Goal: Task Accomplishment & Management: Use online tool/utility

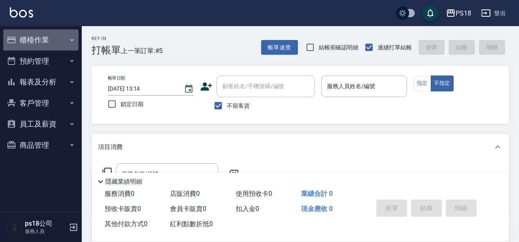
click at [51, 36] on button "櫃檯作業" at bounding box center [40, 39] width 75 height 21
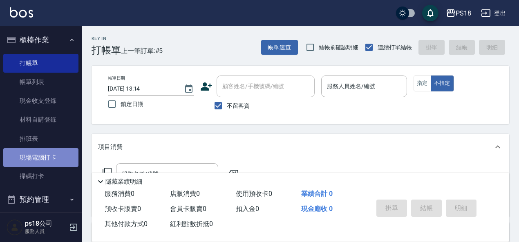
click at [55, 154] on link "現場電腦打卡" at bounding box center [40, 157] width 75 height 19
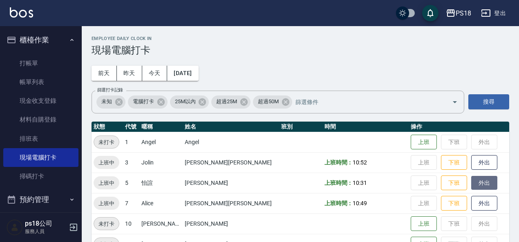
click at [471, 181] on button "外出" at bounding box center [484, 183] width 26 height 14
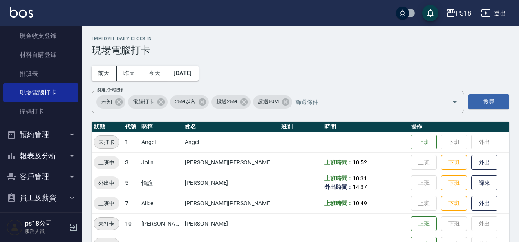
scroll to position [92, 0]
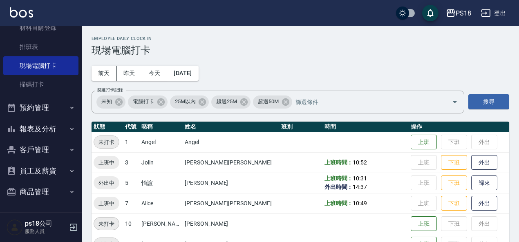
click at [55, 133] on button "報表及分析" at bounding box center [40, 129] width 75 height 21
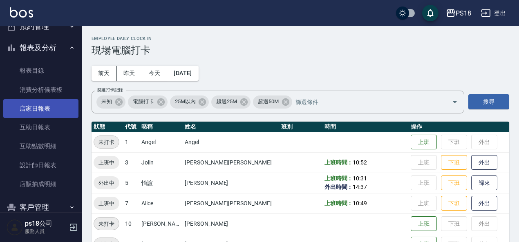
scroll to position [174, 0]
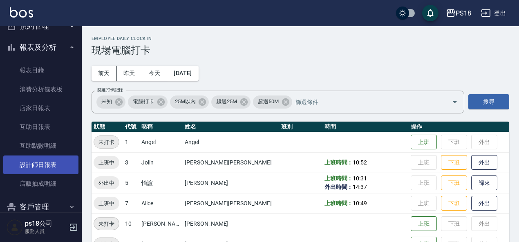
click at [57, 163] on link "設計師日報表" at bounding box center [40, 165] width 75 height 19
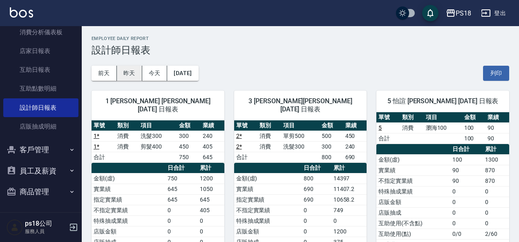
click at [128, 70] on button "昨天" at bounding box center [129, 73] width 25 height 15
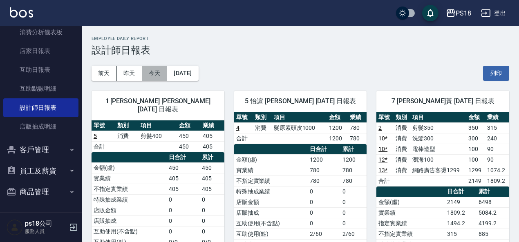
click at [153, 74] on button "今天" at bounding box center [154, 73] width 25 height 15
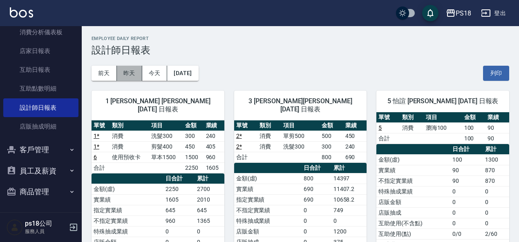
click at [130, 76] on button "昨天" at bounding box center [129, 73] width 25 height 15
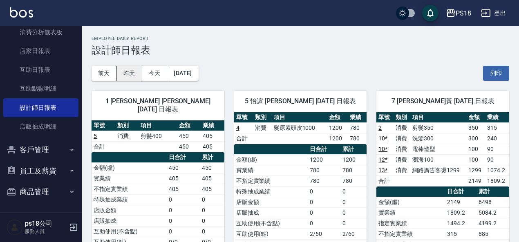
scroll to position [41, 0]
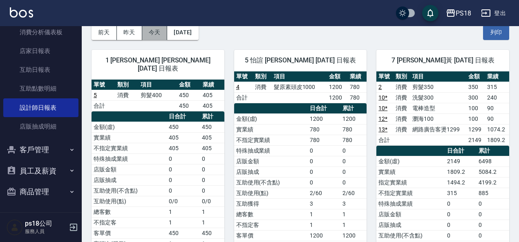
click at [156, 31] on button "今天" at bounding box center [154, 32] width 25 height 15
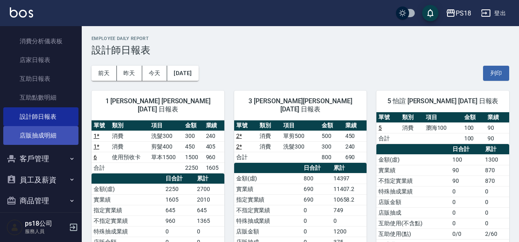
scroll to position [231, 0]
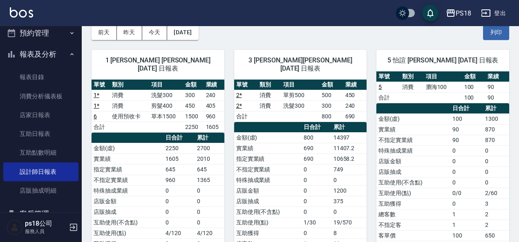
scroll to position [108, 0]
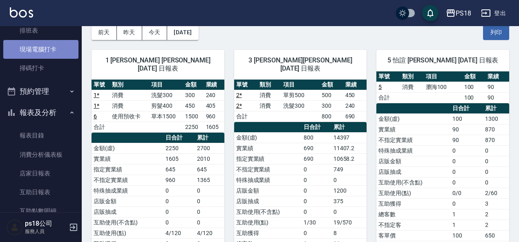
click at [52, 49] on link "現場電腦打卡" at bounding box center [40, 49] width 75 height 19
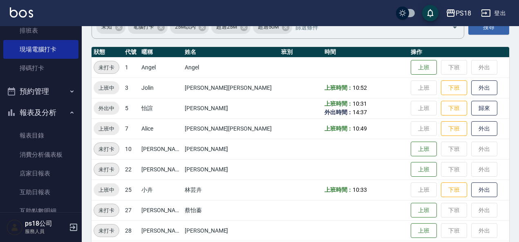
scroll to position [123, 0]
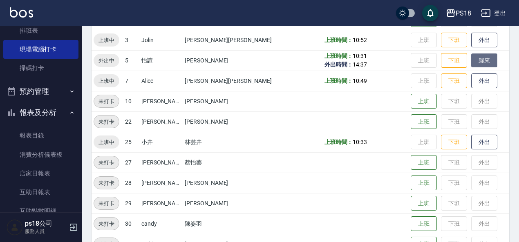
click at [471, 61] on button "歸來" at bounding box center [484, 61] width 26 height 14
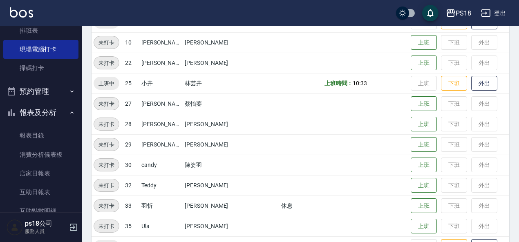
scroll to position [227, 0]
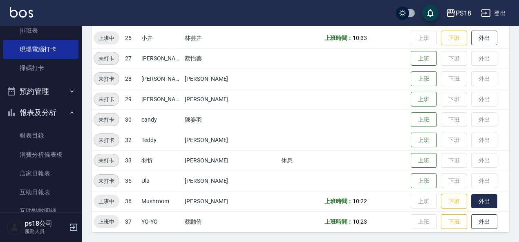
click at [471, 202] on button "外出" at bounding box center [484, 202] width 26 height 14
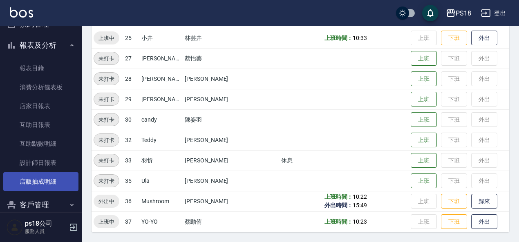
scroll to position [190, 0]
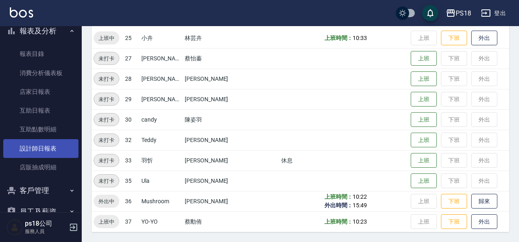
click at [51, 147] on link "設計師日報表" at bounding box center [40, 148] width 75 height 19
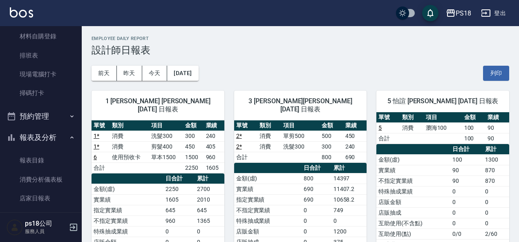
scroll to position [67, 0]
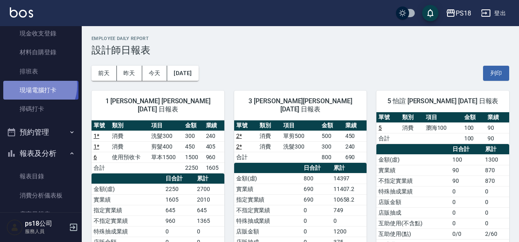
click at [34, 86] on link "現場電腦打卡" at bounding box center [40, 90] width 75 height 19
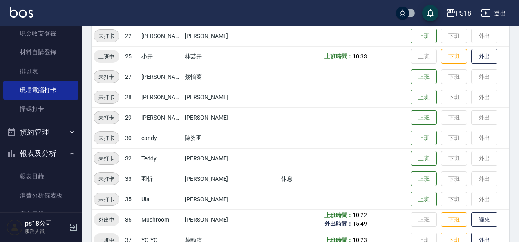
scroll to position [227, 0]
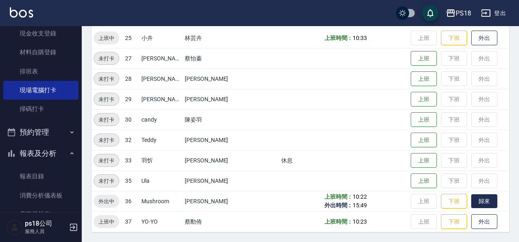
click at [471, 200] on button "歸來" at bounding box center [484, 202] width 26 height 14
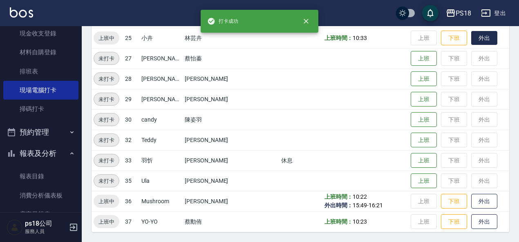
click at [471, 45] on button "外出" at bounding box center [484, 38] width 26 height 14
